Goal: Transaction & Acquisition: Book appointment/travel/reservation

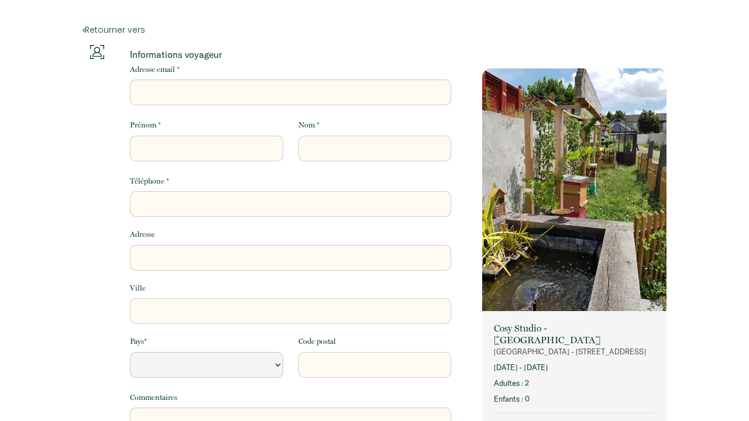
select select "Default select example"
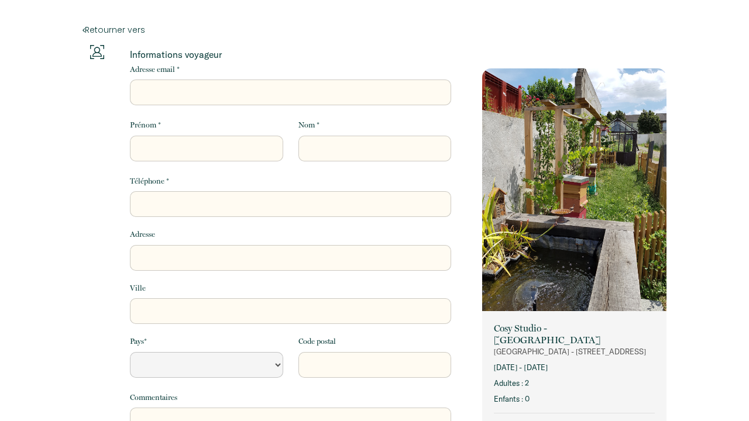
select select "Default select example"
